Goal: Task Accomplishment & Management: Use online tool/utility

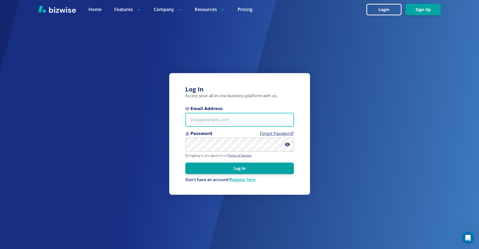
click at [216, 122] on input "Email Address" at bounding box center [239, 120] width 109 height 14
paste input "[EMAIL_ADDRESS][DOMAIN_NAME]"
type input "[EMAIL_ADDRESS][DOMAIN_NAME]"
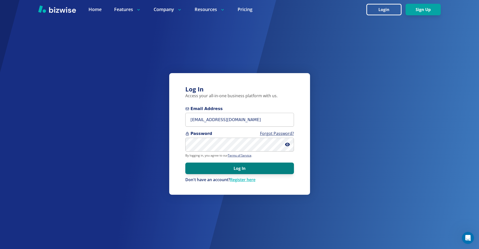
click at [220, 168] on button "Log In" at bounding box center [239, 169] width 109 height 12
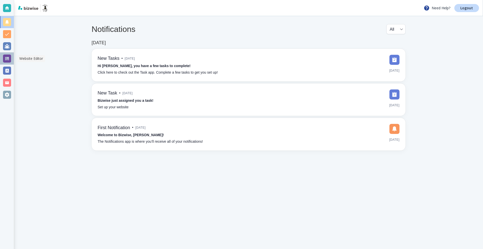
click at [4, 59] on div at bounding box center [7, 59] width 8 height 8
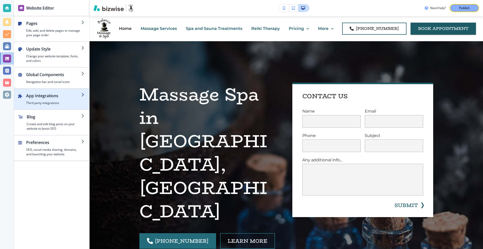
click at [62, 106] on div "button" at bounding box center [51, 107] width 75 height 4
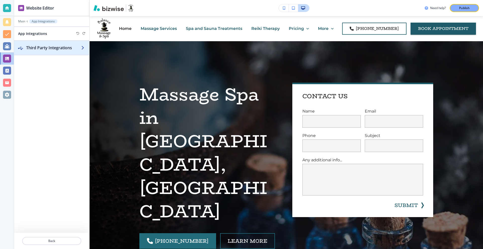
click at [60, 46] on h2 "Third Party Integrations" at bounding box center [53, 48] width 55 height 6
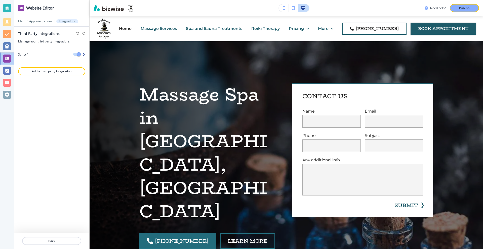
click at [54, 54] on div "Script 1" at bounding box center [41, 54] width 55 height 5
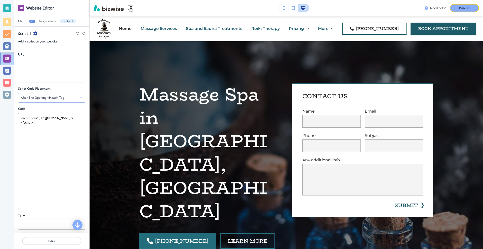
click at [68, 97] on div "After the opening <head> tag" at bounding box center [51, 97] width 67 height 9
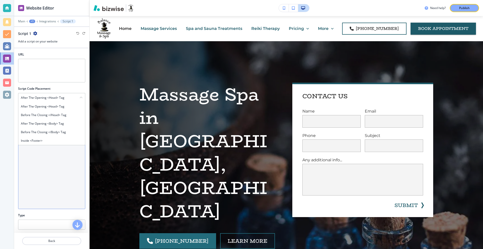
click at [60, 123] on h4 "After the opening <body> tag" at bounding box center [52, 124] width 62 height 5
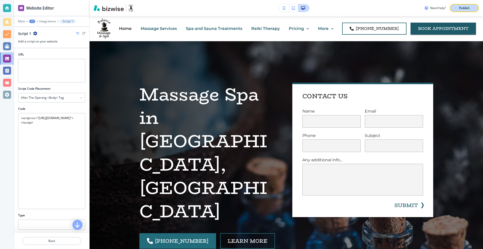
click at [458, 9] on div "Publish" at bounding box center [465, 8] width 16 height 5
